Goal: Information Seeking & Learning: Learn about a topic

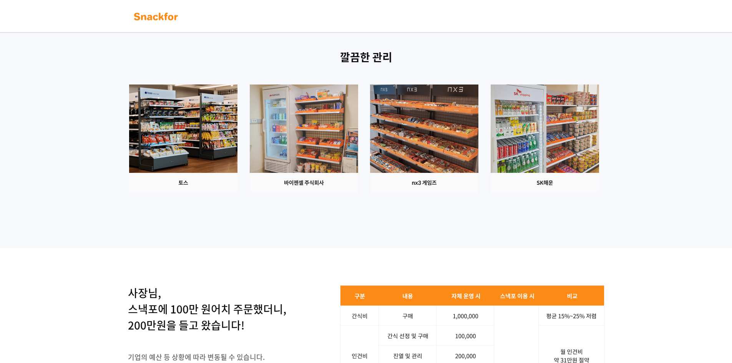
scroll to position [730, 0]
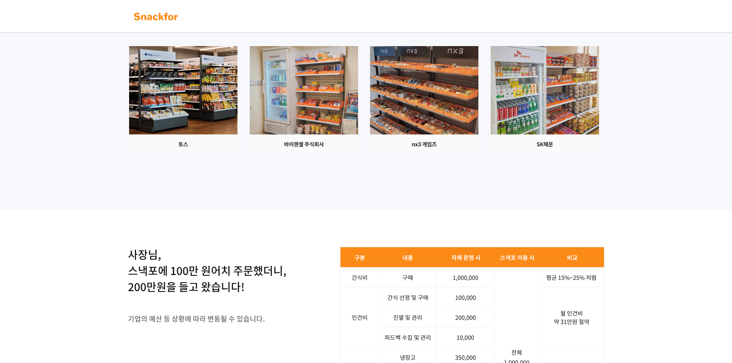
click at [439, 210] on div "깔끔한 관리" at bounding box center [366, 92] width 732 height 236
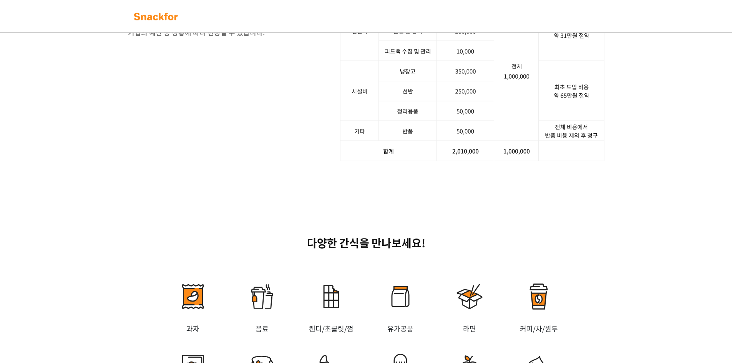
scroll to position [999, 0]
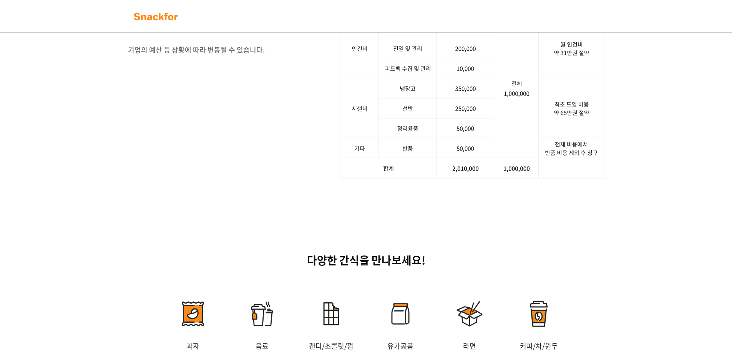
click at [474, 179] on img at bounding box center [472, 78] width 264 height 201
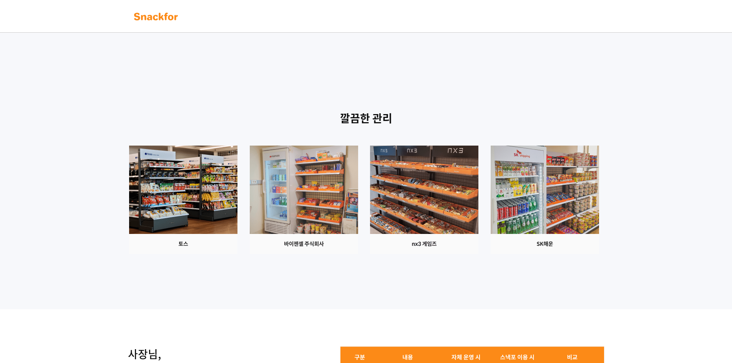
scroll to position [0, 0]
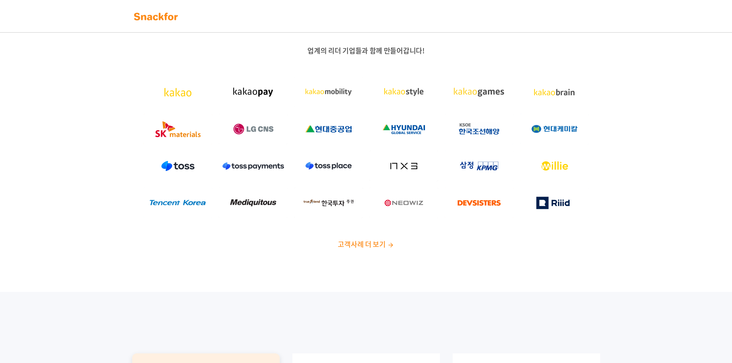
click at [166, 17] on img at bounding box center [156, 16] width 48 height 12
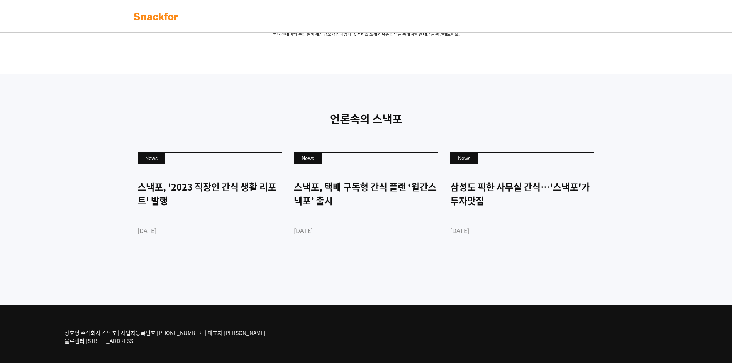
scroll to position [1797, 0]
click at [377, 112] on p "언론속의 스낵포" at bounding box center [366, 119] width 469 height 16
drag, startPoint x: 649, startPoint y: 293, endPoint x: 609, endPoint y: 289, distance: 41.0
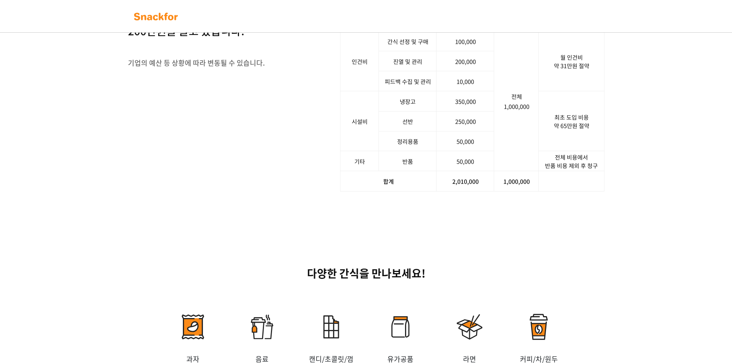
scroll to position [0, 0]
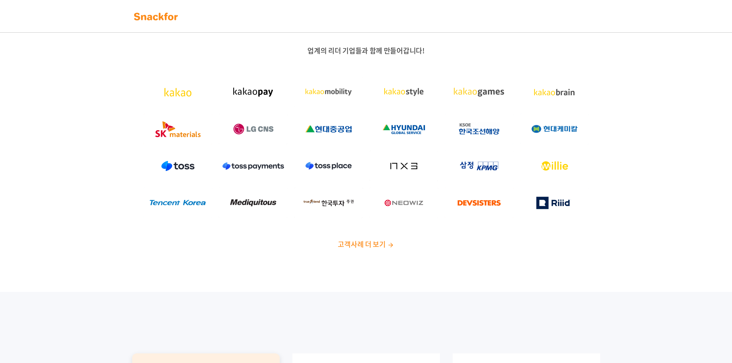
click at [375, 246] on span "고객사례 더 보기" at bounding box center [362, 244] width 48 height 10
drag, startPoint x: 324, startPoint y: 252, endPoint x: 328, endPoint y: 253, distance: 4.7
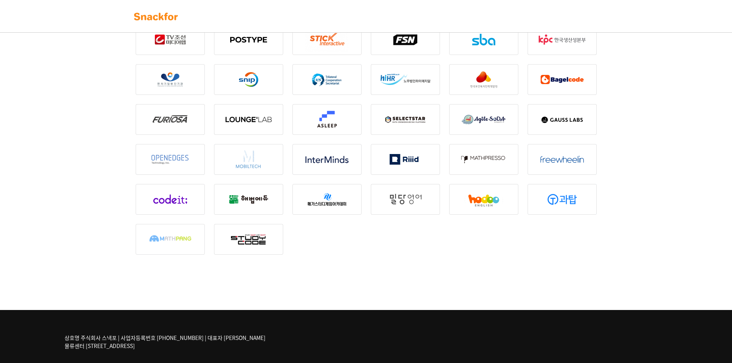
scroll to position [966, 0]
